Goal: Task Accomplishment & Management: Use online tool/utility

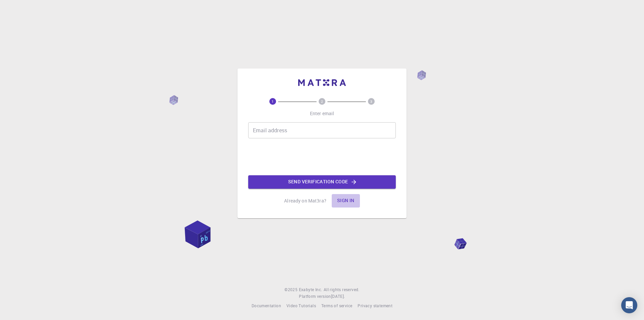
click at [343, 198] on button "Sign in" at bounding box center [346, 200] width 28 height 13
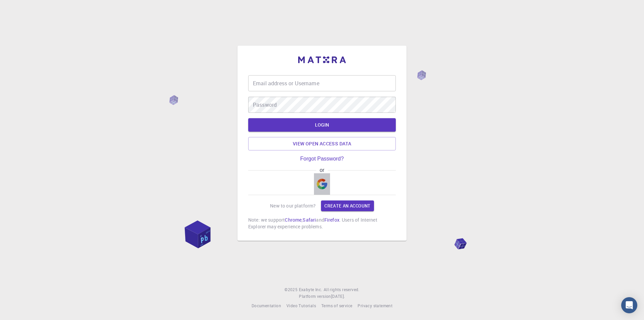
click at [319, 185] on img "button" at bounding box center [322, 183] width 11 height 11
click at [326, 204] on link "Create an account" at bounding box center [347, 205] width 53 height 11
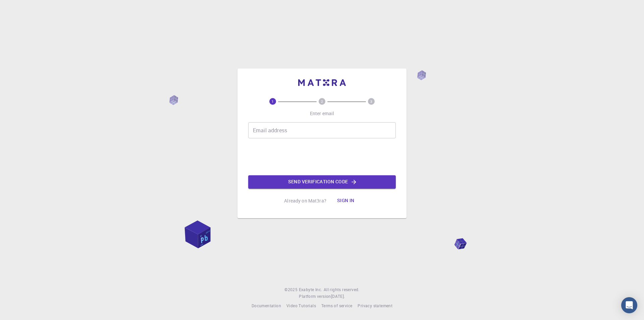
click at [271, 129] on input "Email address" at bounding box center [322, 130] width 148 height 16
type input "[EMAIL_ADDRESS][DOMAIN_NAME]"
click at [321, 180] on button "Send verification code" at bounding box center [322, 181] width 148 height 13
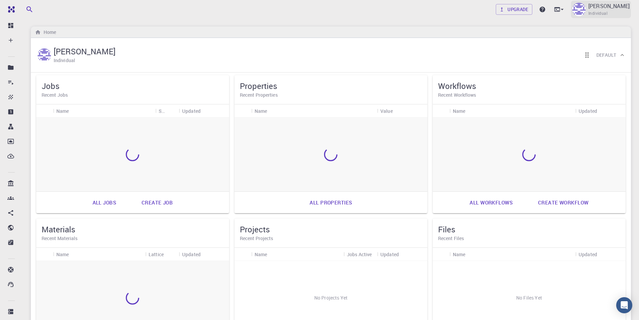
click at [609, 9] on div "[PERSON_NAME] Individual" at bounding box center [601, 9] width 60 height 17
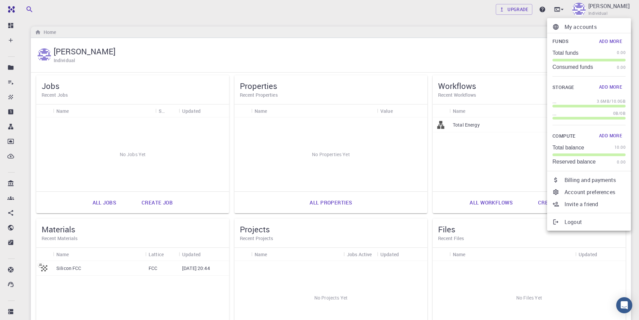
drag, startPoint x: 405, startPoint y: 55, endPoint x: 416, endPoint y: 51, distance: 11.0
click at [405, 54] on div at bounding box center [319, 160] width 639 height 320
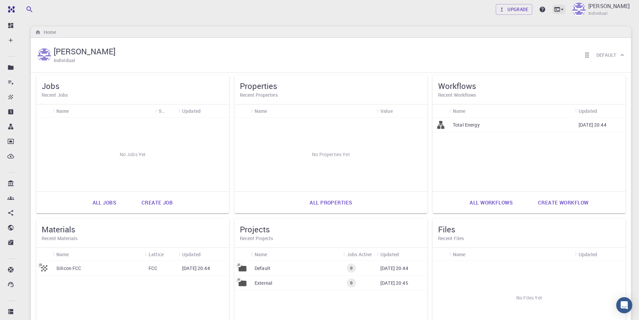
click at [565, 11] on icon at bounding box center [562, 9] width 7 height 7
click at [530, 25] on div "Terminal" at bounding box center [525, 28] width 21 height 8
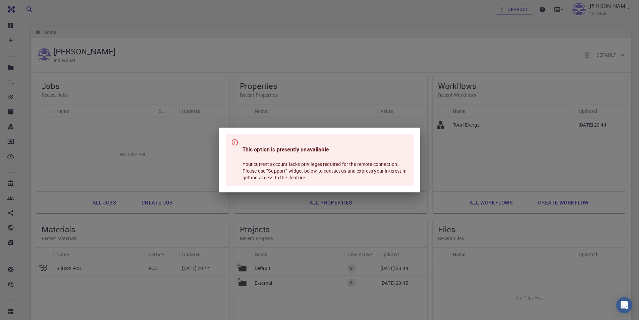
click at [515, 28] on div "This option is presently unavailable Your current account lacks privileges requ…" at bounding box center [319, 160] width 639 height 320
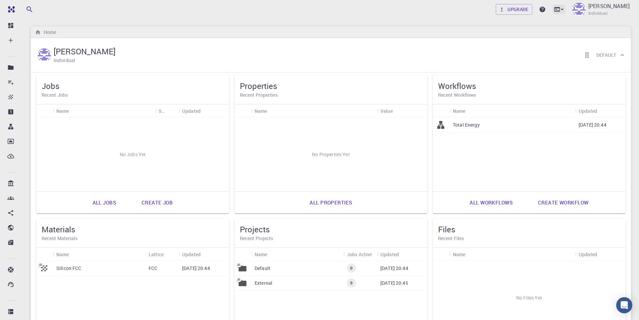
click at [560, 11] on icon at bounding box center [557, 9] width 6 height 4
click at [525, 56] on li "JupyterLite" at bounding box center [543, 52] width 87 height 12
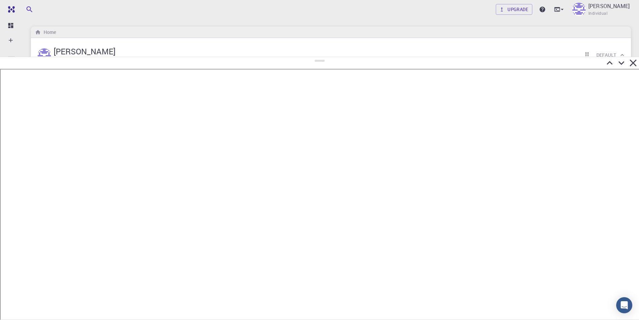
drag, startPoint x: 321, startPoint y: 164, endPoint x: 312, endPoint y: 57, distance: 107.3
click at [312, 57] on div at bounding box center [319, 188] width 639 height 263
click at [631, 65] on icon at bounding box center [632, 62] width 7 height 7
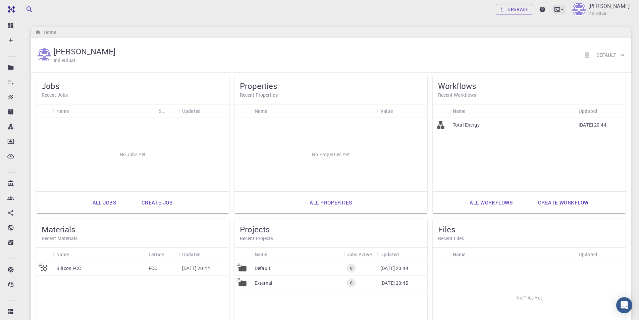
click at [560, 11] on icon at bounding box center [557, 9] width 6 height 4
click at [539, 11] on div at bounding box center [319, 160] width 639 height 320
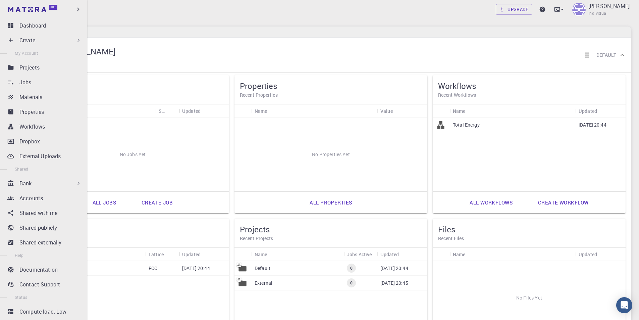
click at [20, 41] on p "Create" at bounding box center [27, 40] width 16 height 8
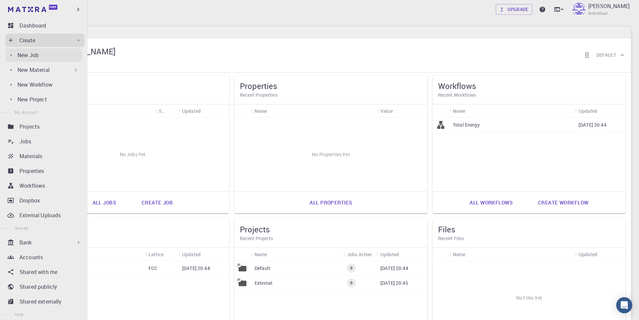
click at [27, 60] on link "New Job" at bounding box center [43, 54] width 76 height 13
